Goal: Find specific page/section: Find specific page/section

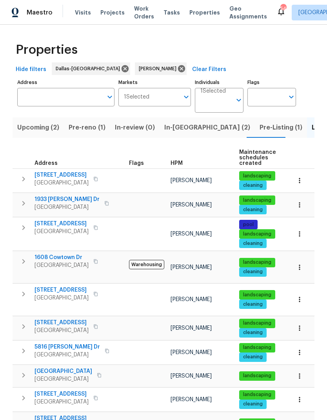
click at [20, 370] on icon "button" at bounding box center [23, 374] width 9 height 9
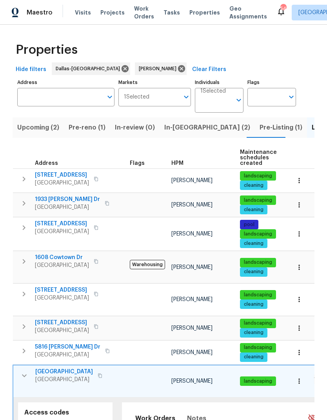
click at [71, 419] on span "Rotating" at bounding box center [67, 424] width 22 height 10
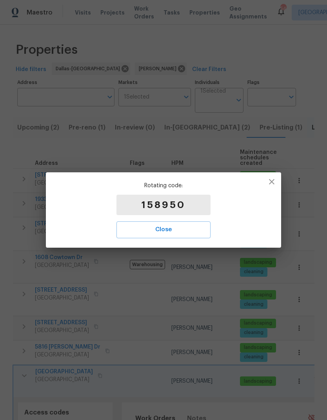
click at [179, 236] on button "Close" at bounding box center [164, 229] width 94 height 16
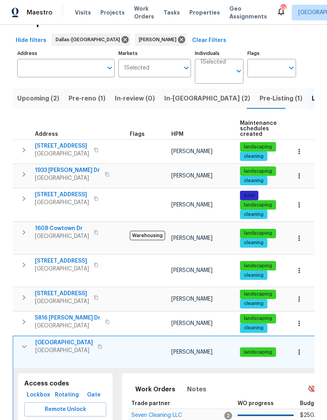
scroll to position [31, 0]
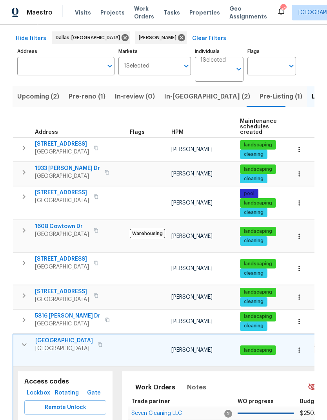
click at [91, 403] on span "Remote Unlock" at bounding box center [65, 408] width 69 height 10
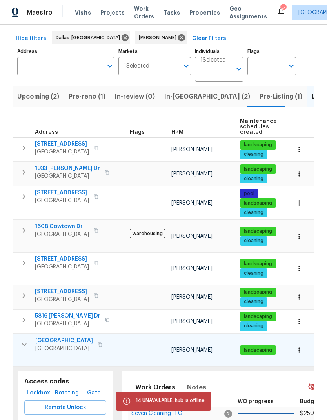
click at [43, 386] on button "Lockbox" at bounding box center [38, 393] width 28 height 15
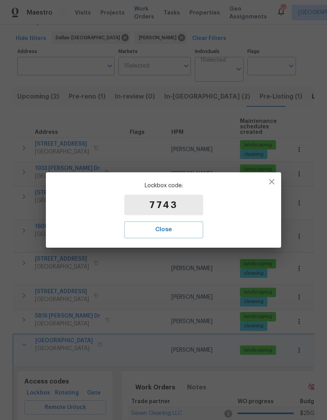
click at [184, 228] on span "Close" at bounding box center [164, 229] width 62 height 10
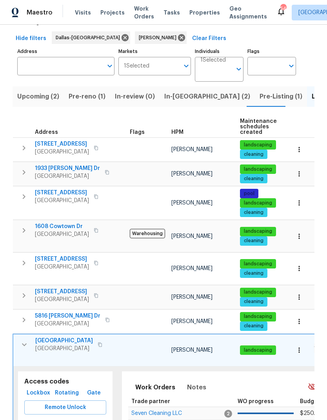
click at [51, 337] on span "[GEOGRAPHIC_DATA]" at bounding box center [64, 341] width 58 height 8
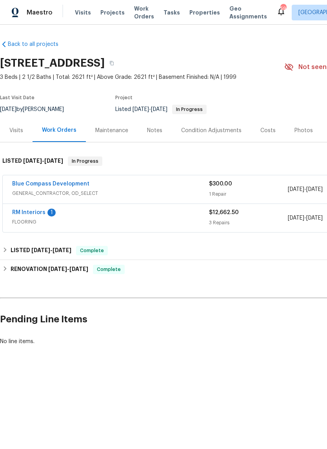
click at [43, 185] on link "Blue Compass Development" at bounding box center [50, 183] width 77 height 5
